Goal: Book appointment/travel/reservation

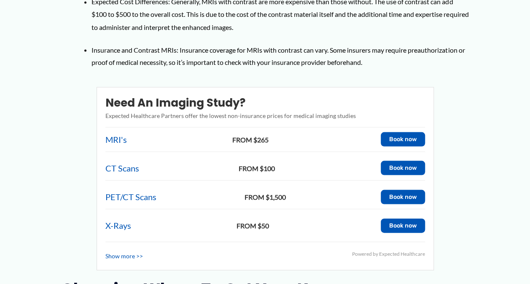
scroll to position [796, 0]
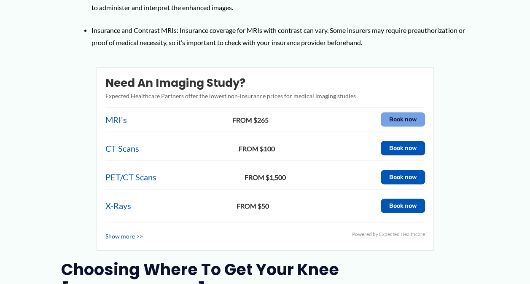
click at [403, 113] on button "Book now" at bounding box center [403, 120] width 44 height 14
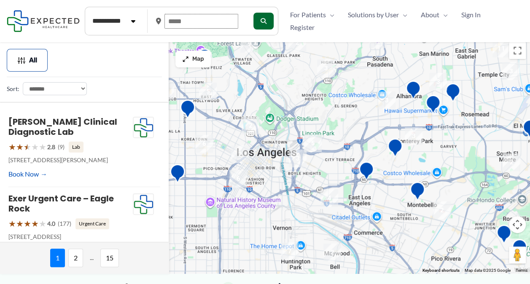
click at [200, 22] on input "text" at bounding box center [201, 21] width 74 height 15
type input "*****"
click at [263, 19] on icon "submit" at bounding box center [263, 21] width 6 height 6
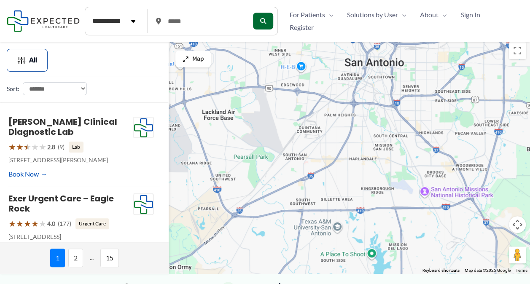
drag, startPoint x: 315, startPoint y: 124, endPoint x: 448, endPoint y: 235, distance: 173.0
click at [448, 235] on div at bounding box center [265, 156] width 530 height 236
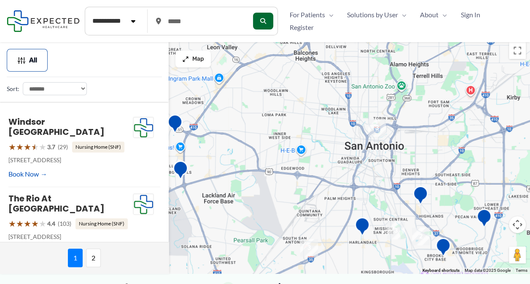
drag, startPoint x: 401, startPoint y: 164, endPoint x: 401, endPoint y: 255, distance: 90.6
click at [401, 255] on div at bounding box center [265, 156] width 530 height 236
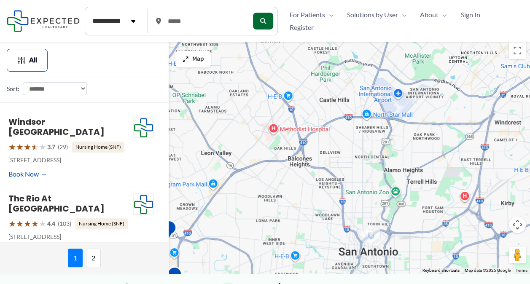
drag, startPoint x: 411, startPoint y: 132, endPoint x: 405, endPoint y: 235, distance: 103.9
click at [405, 235] on div at bounding box center [265, 156] width 530 height 236
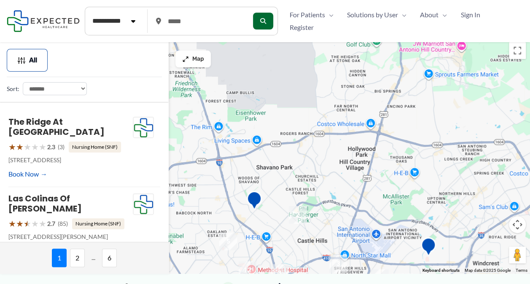
drag, startPoint x: 433, startPoint y: 101, endPoint x: 412, endPoint y: 243, distance: 143.4
click at [412, 243] on div at bounding box center [265, 156] width 530 height 236
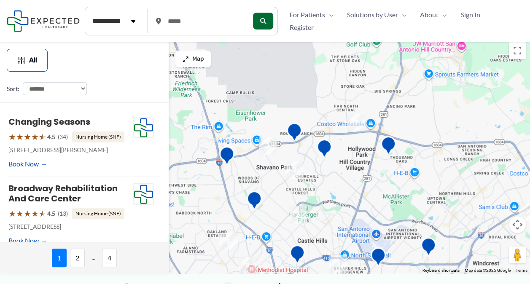
click at [358, 118] on img "7" at bounding box center [356, 122] width 24 height 24
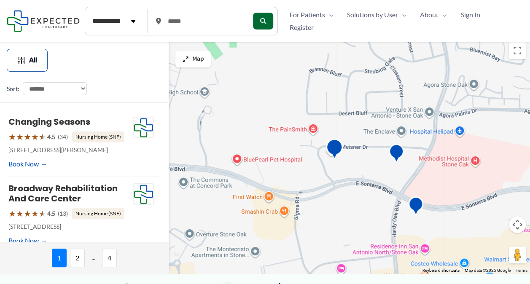
click at [334, 156] on img "Touchstone Imaging Stone Oak" at bounding box center [335, 150] width 24 height 30
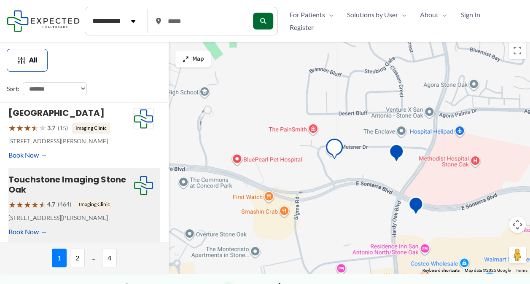
scroll to position [633, 0]
click at [33, 229] on link "Book Now" at bounding box center [27, 231] width 39 height 13
type input "**********"
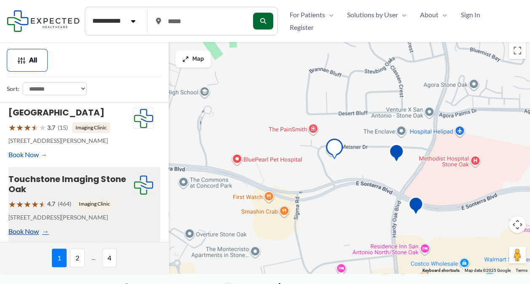
type input "**********"
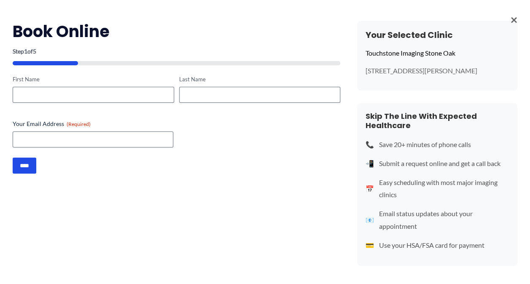
scroll to position [0, 0]
click at [512, 19] on span "×" at bounding box center [514, 19] width 7 height 22
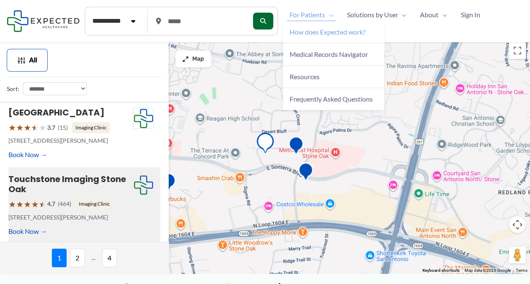
click at [330, 36] on link "How does Expected work?" at bounding box center [333, 32] width 101 height 22
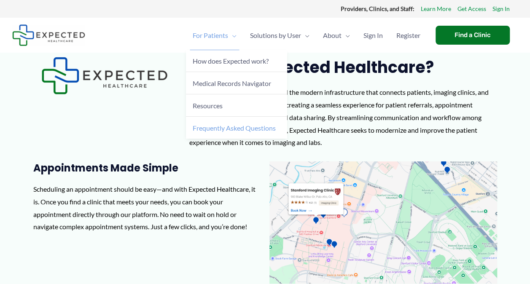
click at [219, 125] on span "Frequently Asked Questions" at bounding box center [234, 128] width 83 height 8
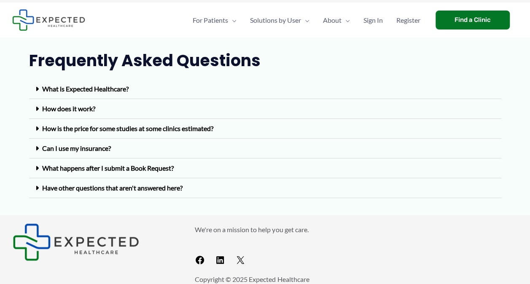
scroll to position [17, 0]
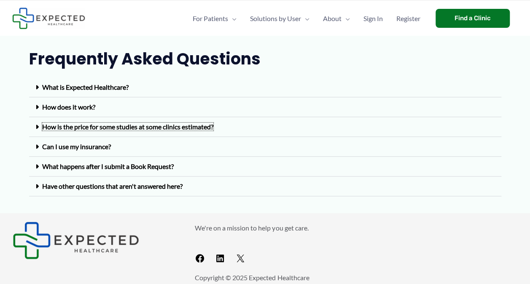
click at [139, 130] on link "How is the price for some studies at some clinics estimated?" at bounding box center [127, 127] width 171 height 8
